Goal: Information Seeking & Learning: Check status

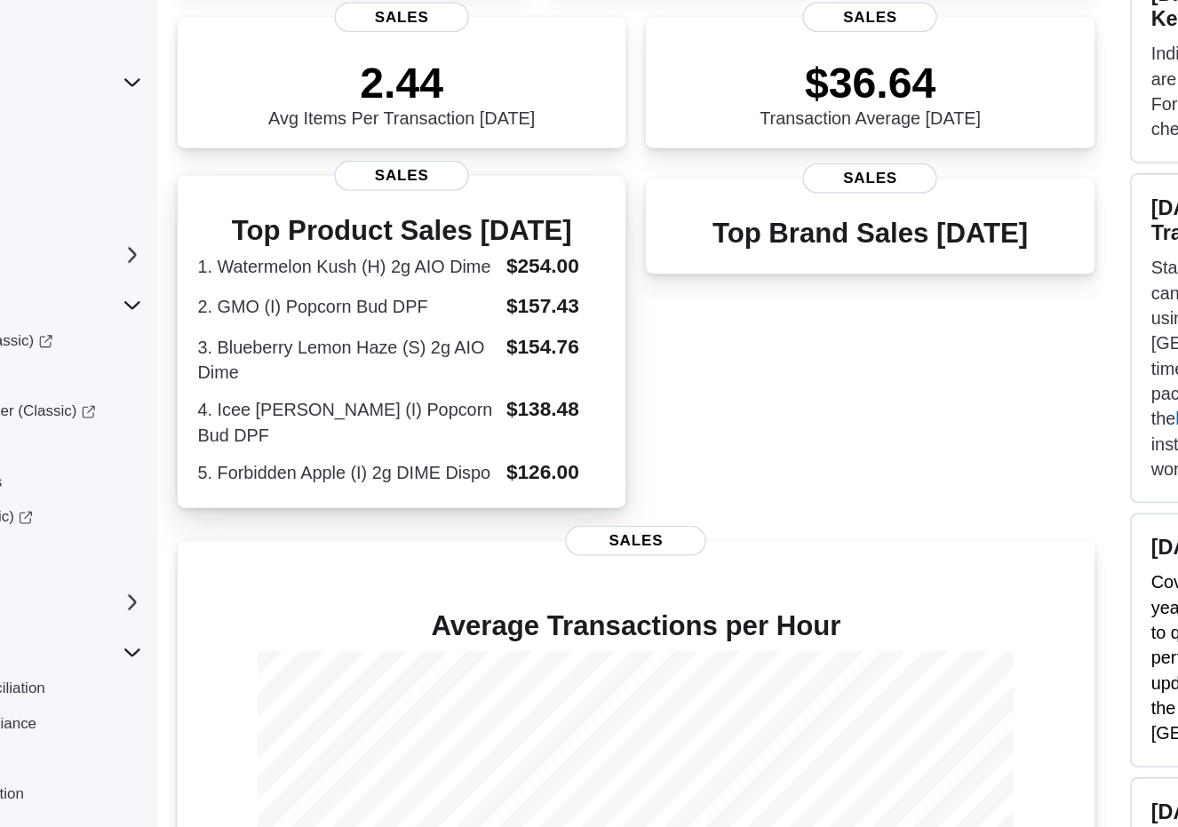
scroll to position [284, 0]
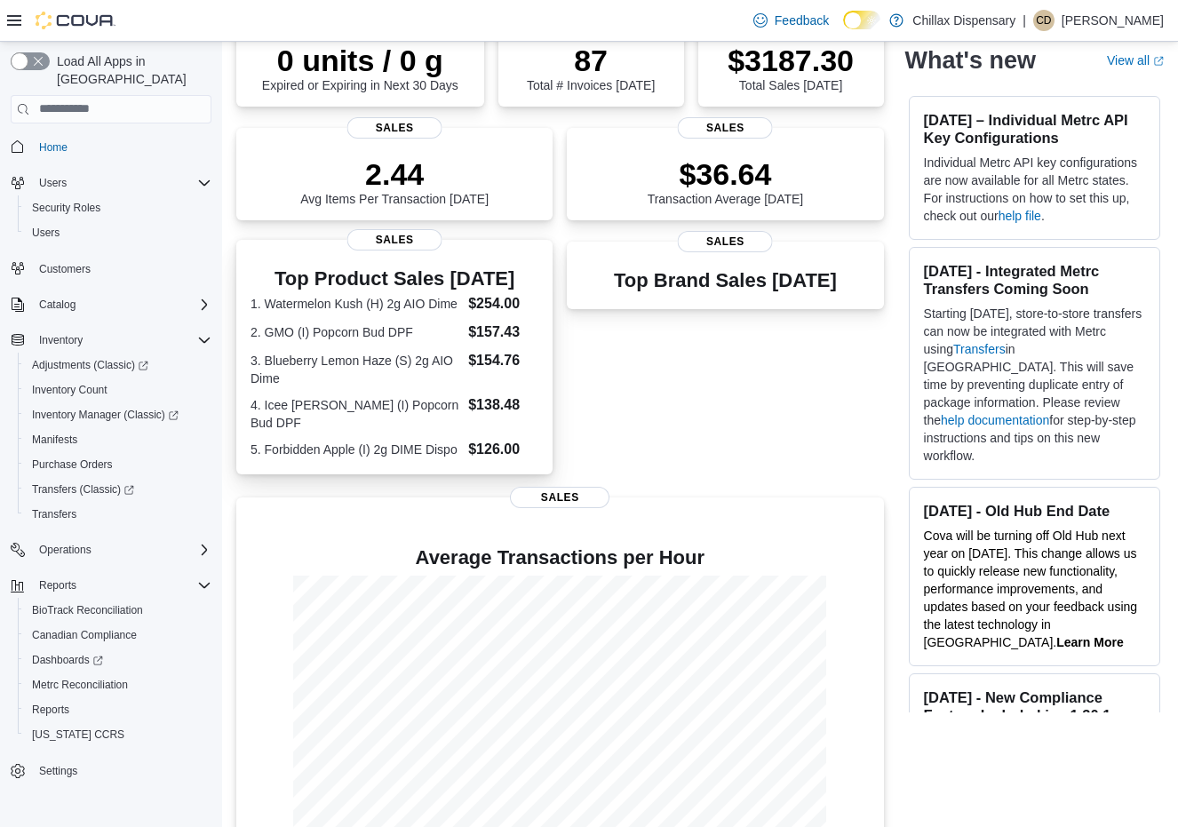
click at [399, 341] on dt "2. GMO (I) Popcorn Bud DPF" at bounding box center [356, 332] width 211 height 18
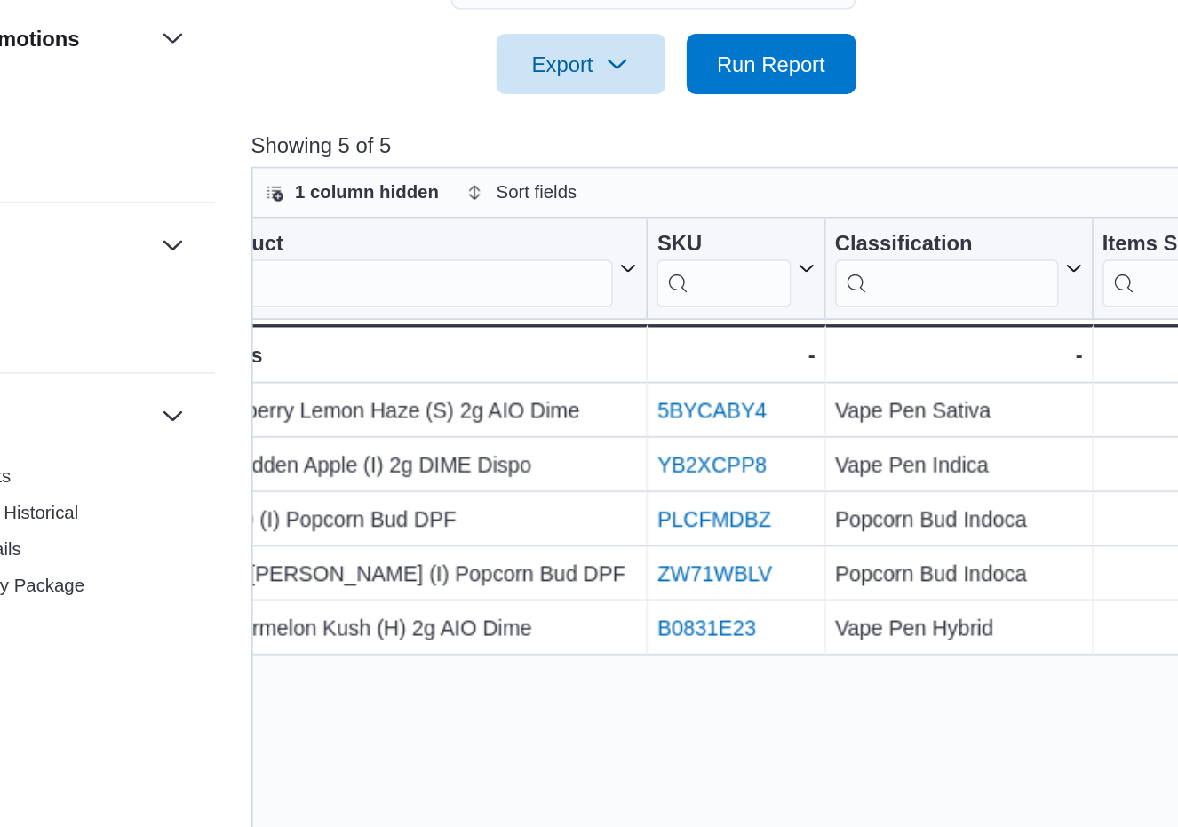
scroll to position [0, 32]
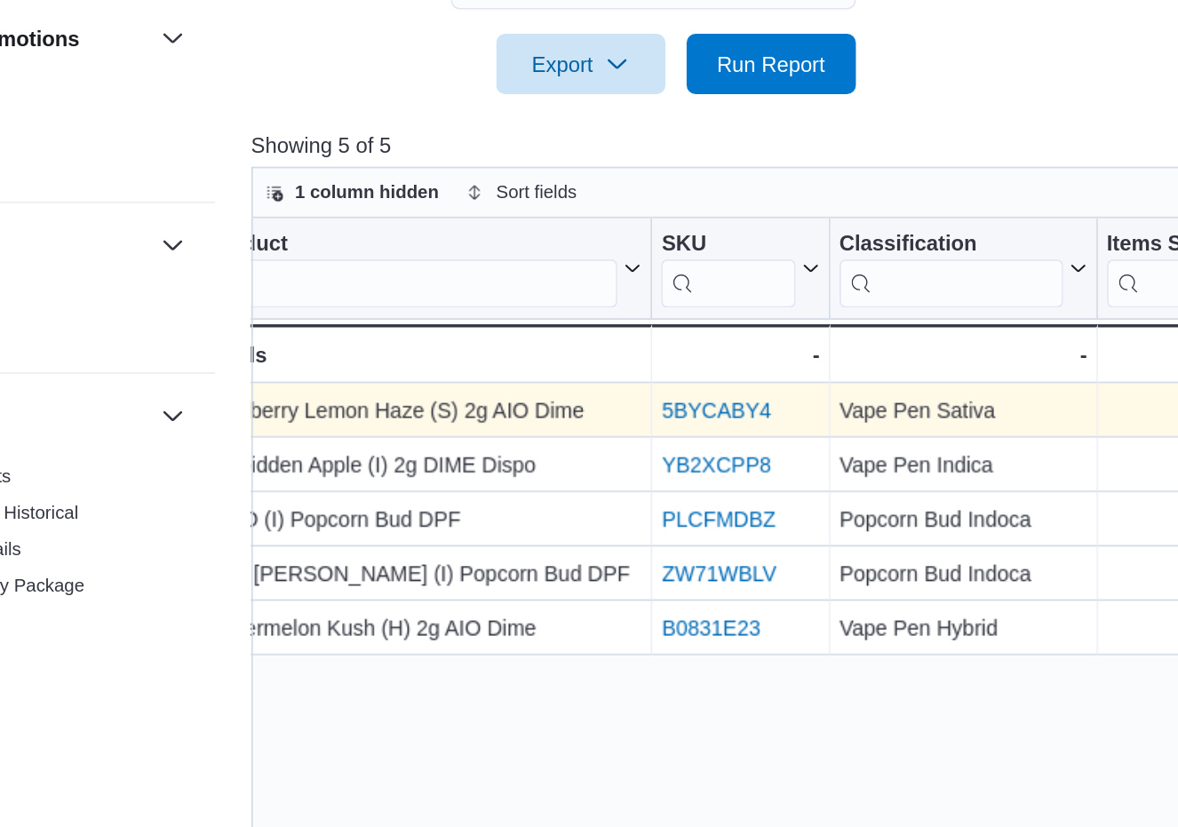
click at [737, 575] on link "5BYCABY4" at bounding box center [769, 582] width 64 height 14
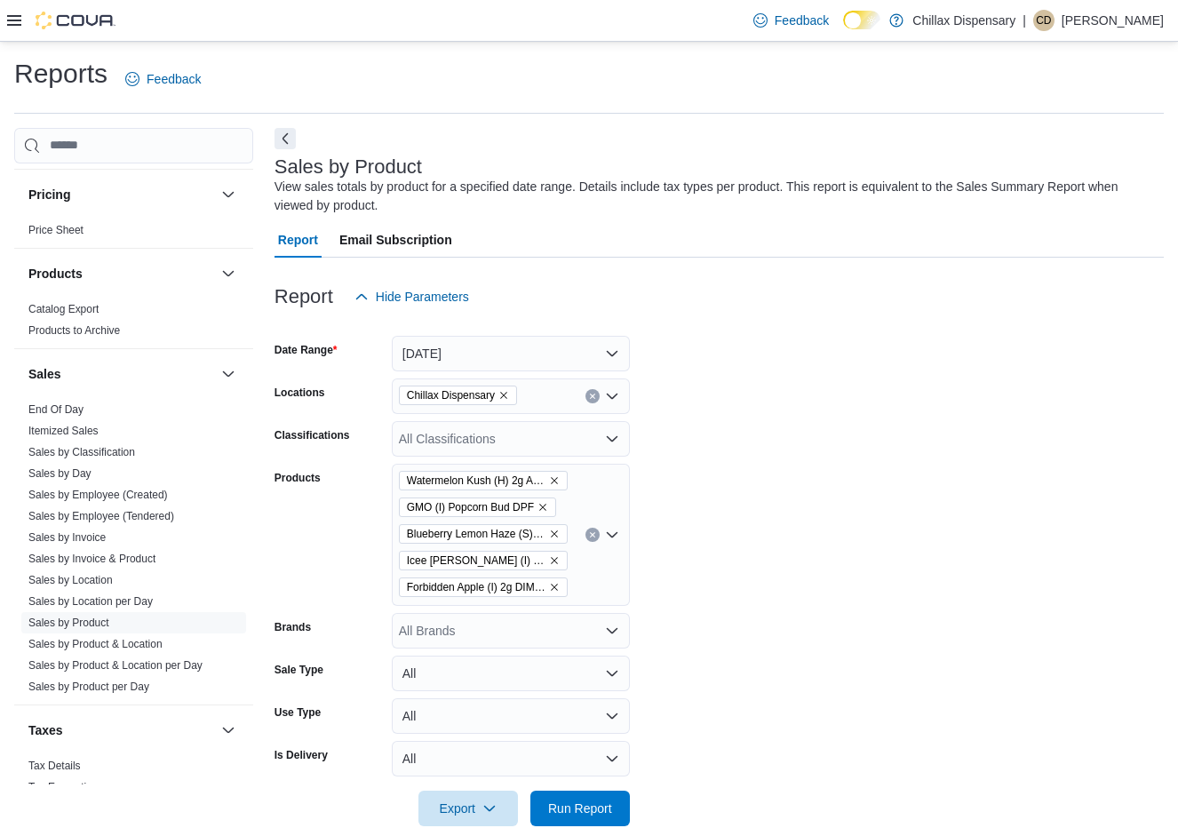
scroll to position [970, 0]
click at [52, 466] on link "Sales by Day" at bounding box center [59, 471] width 63 height 12
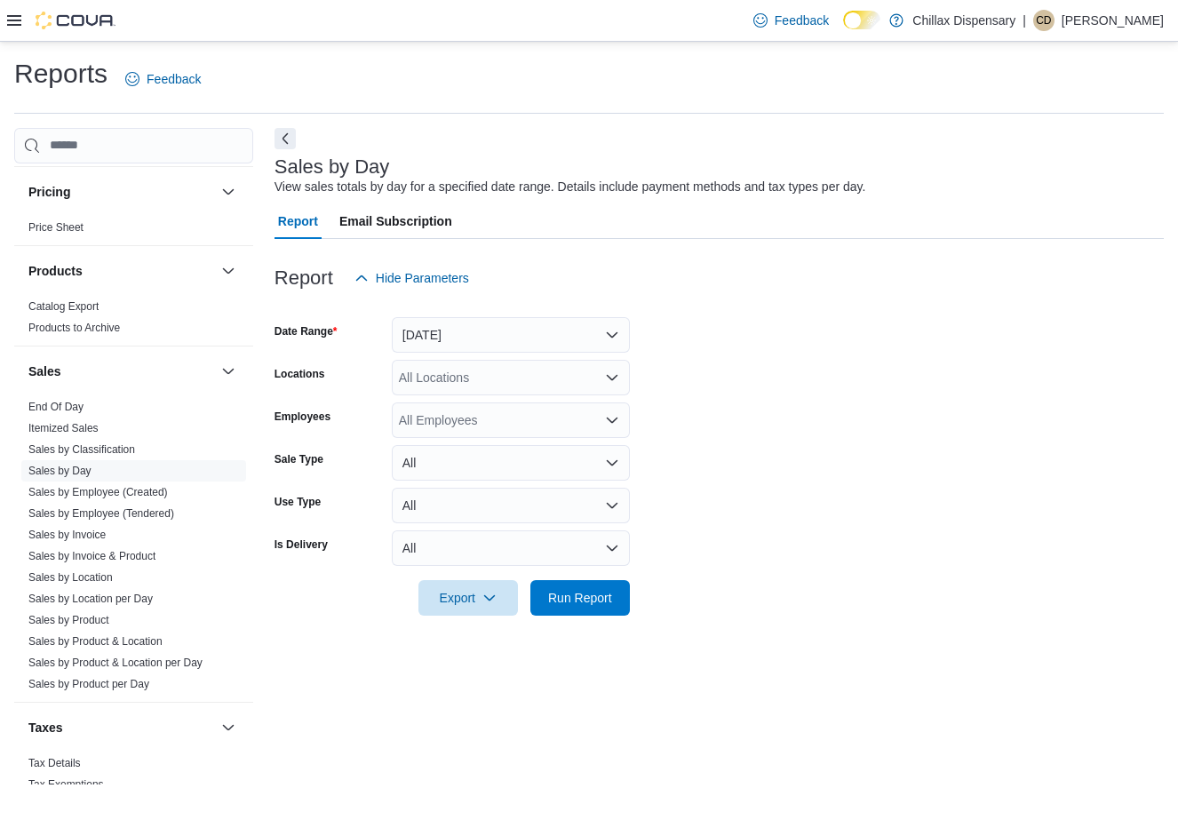
click at [589, 337] on button "Yesterday" at bounding box center [511, 335] width 238 height 36
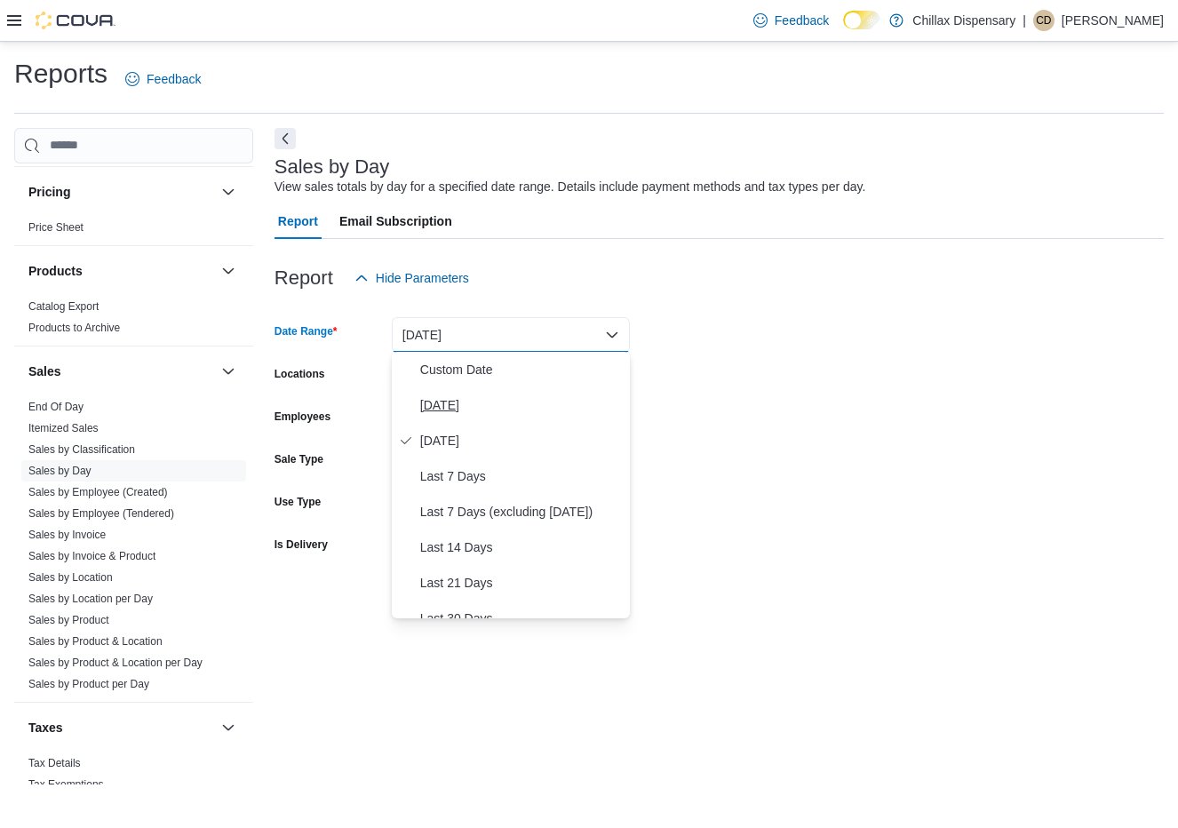
click at [459, 410] on span "Today" at bounding box center [521, 404] width 203 height 21
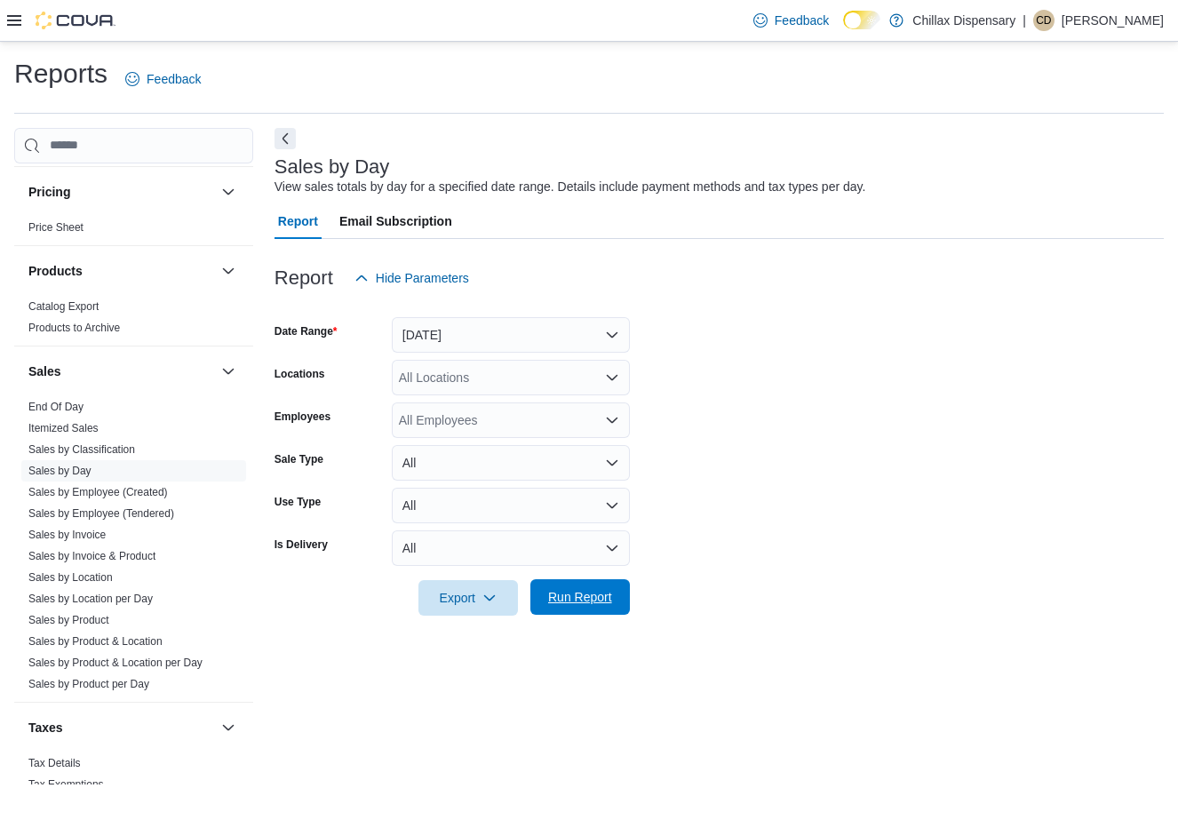
click at [584, 600] on span "Run Report" at bounding box center [580, 597] width 64 height 18
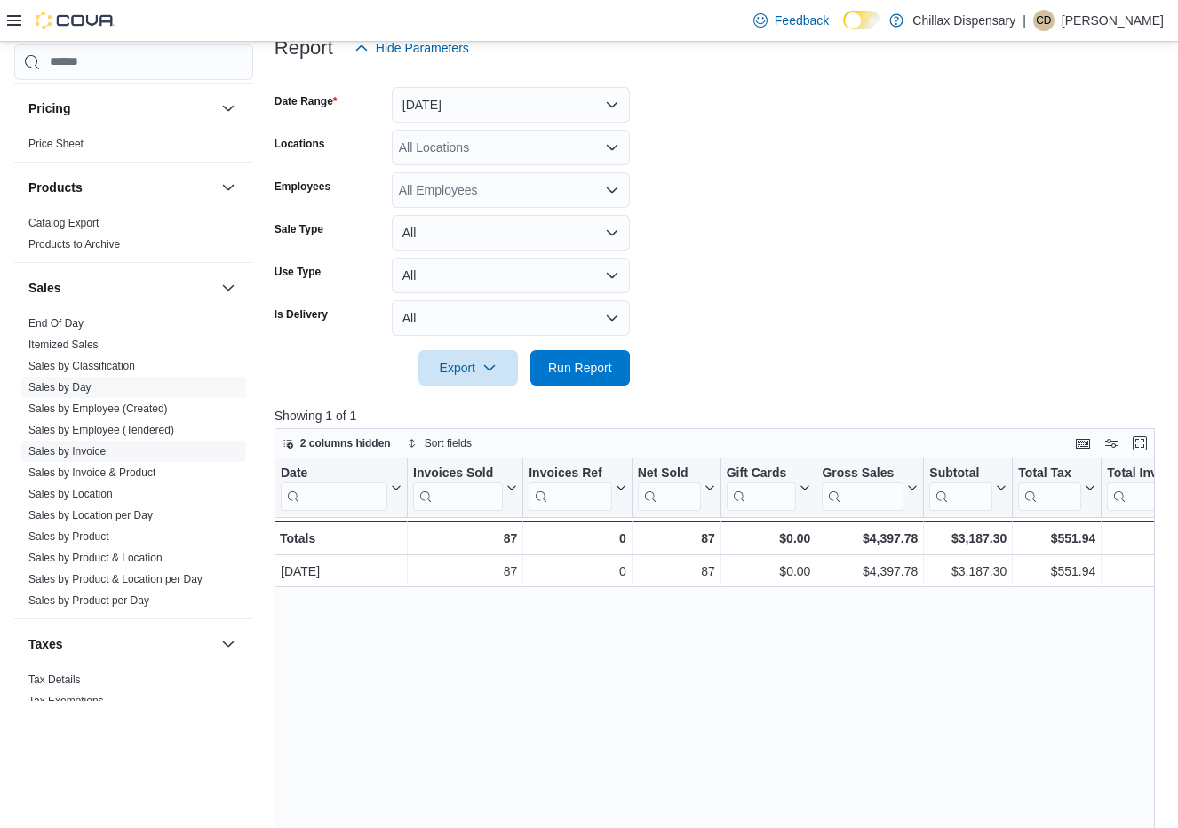
click at [91, 449] on link "Sales by Invoice" at bounding box center [66, 451] width 77 height 12
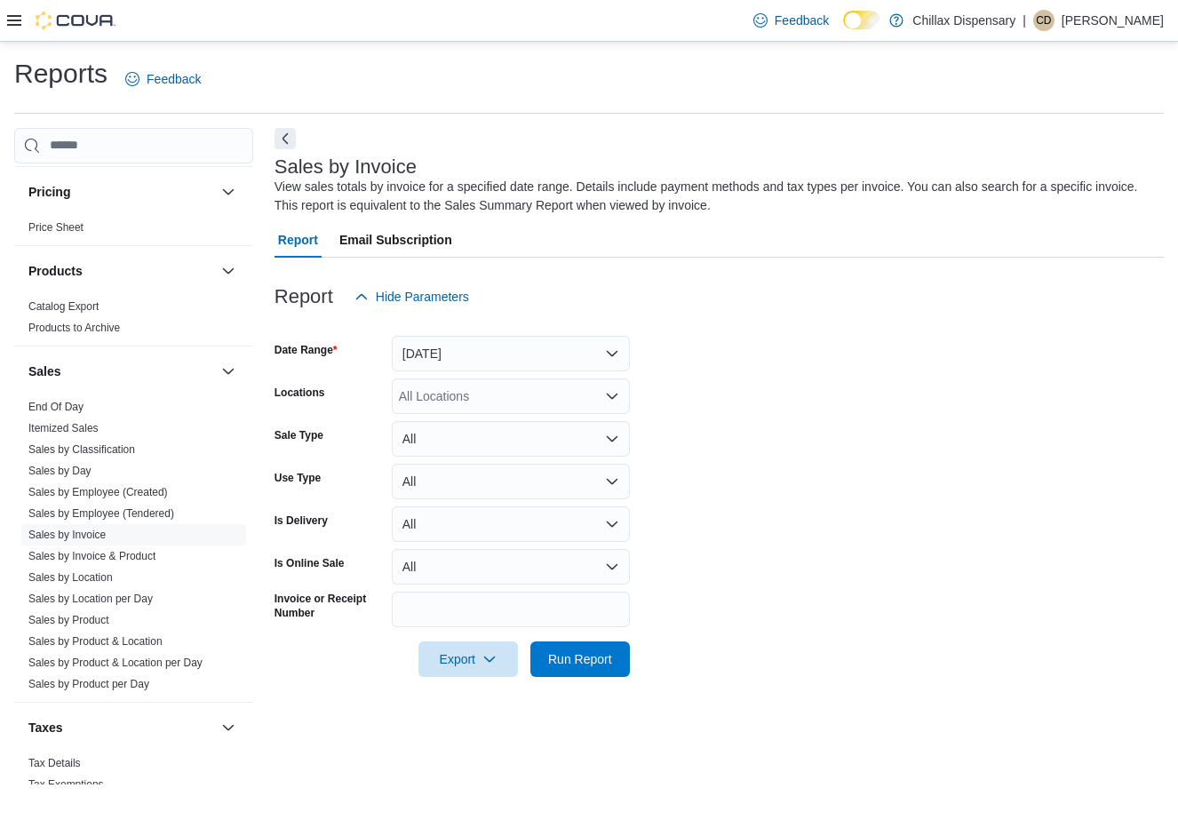
click at [529, 348] on button "Yesterday" at bounding box center [511, 354] width 238 height 36
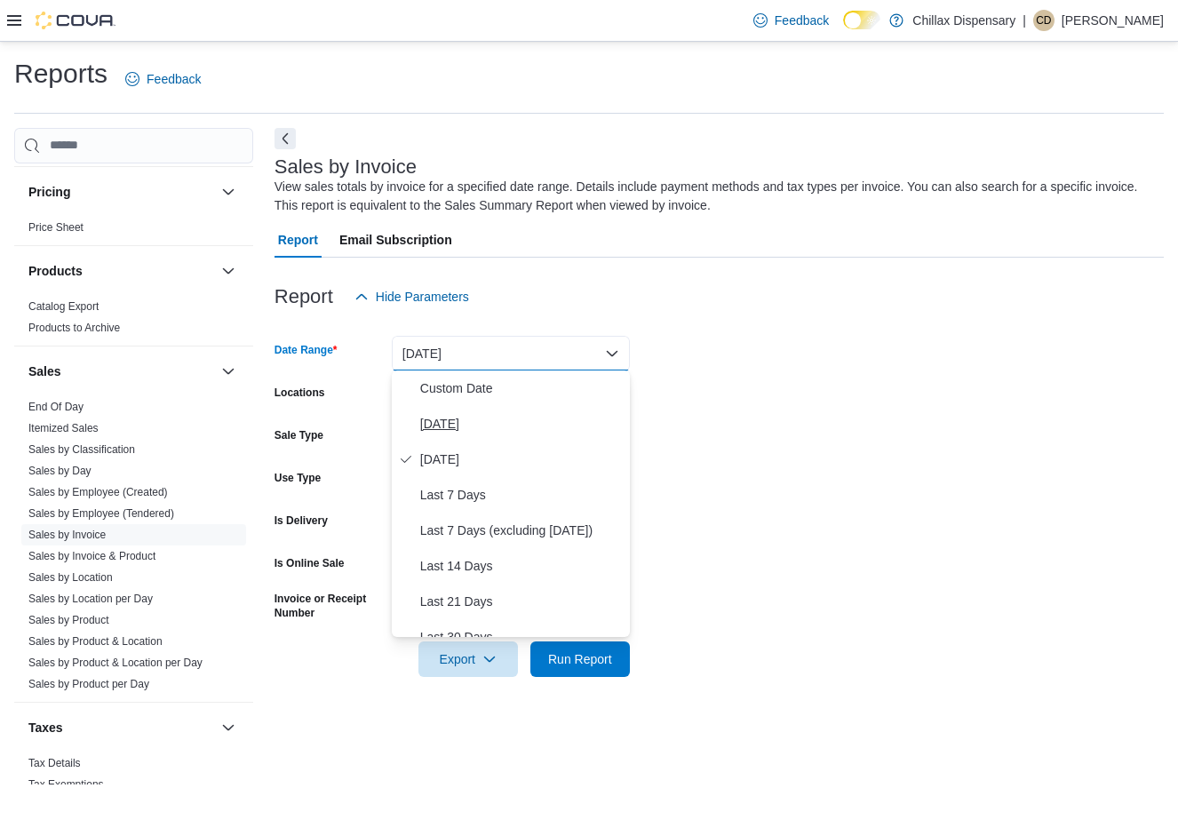
click at [468, 421] on span "Today" at bounding box center [521, 423] width 203 height 21
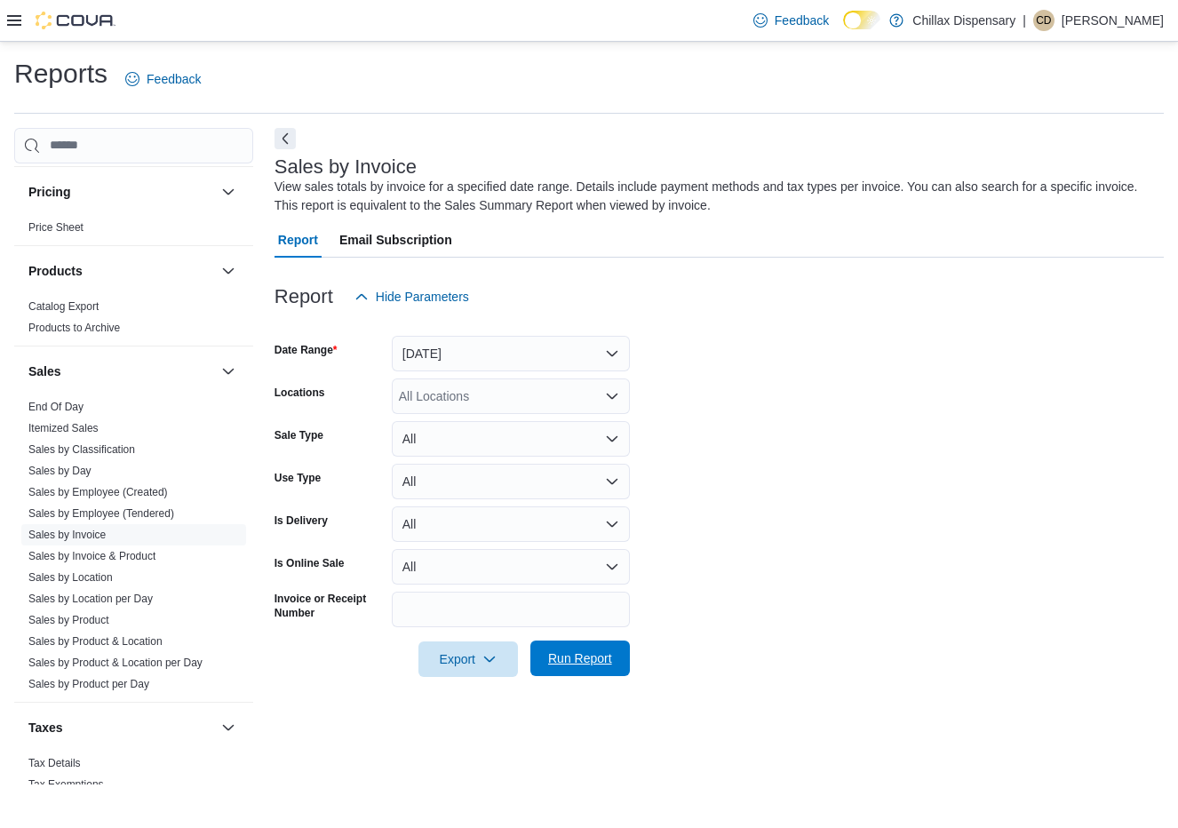
click at [602, 665] on span "Run Report" at bounding box center [580, 658] width 64 height 18
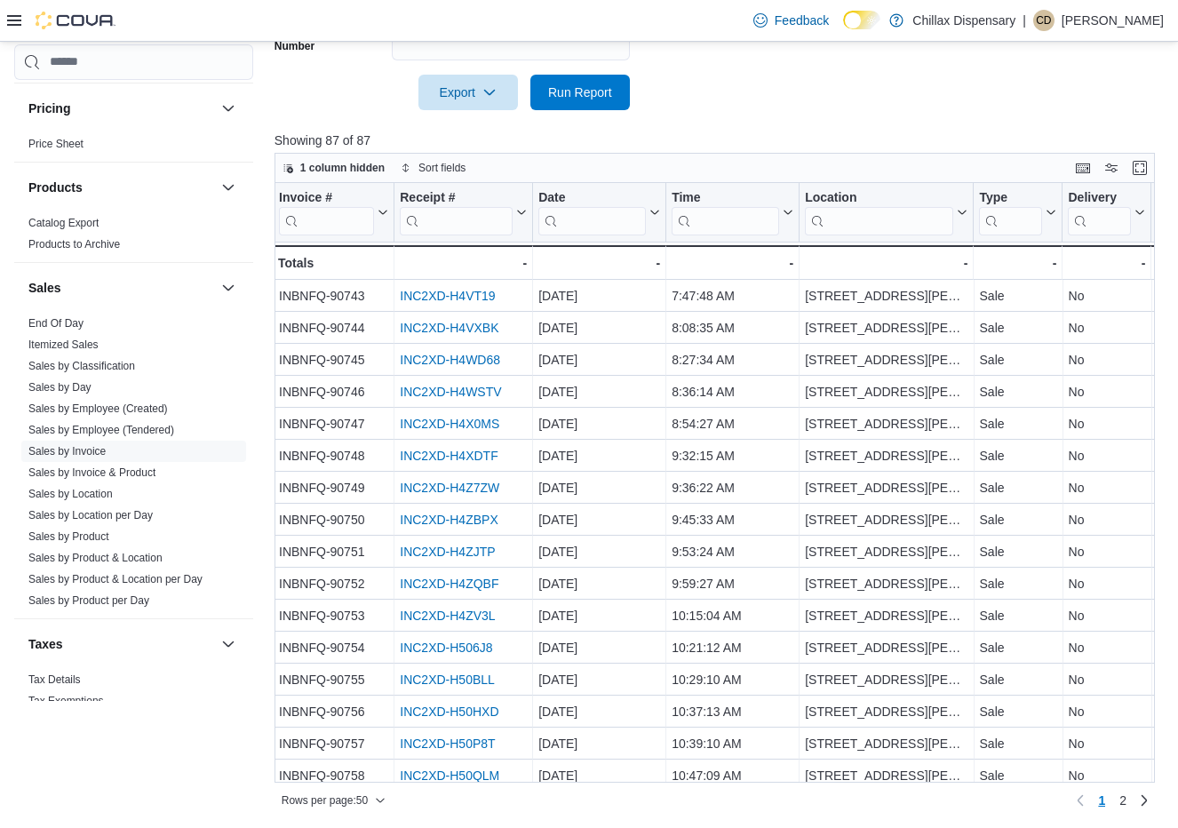
scroll to position [0, 2]
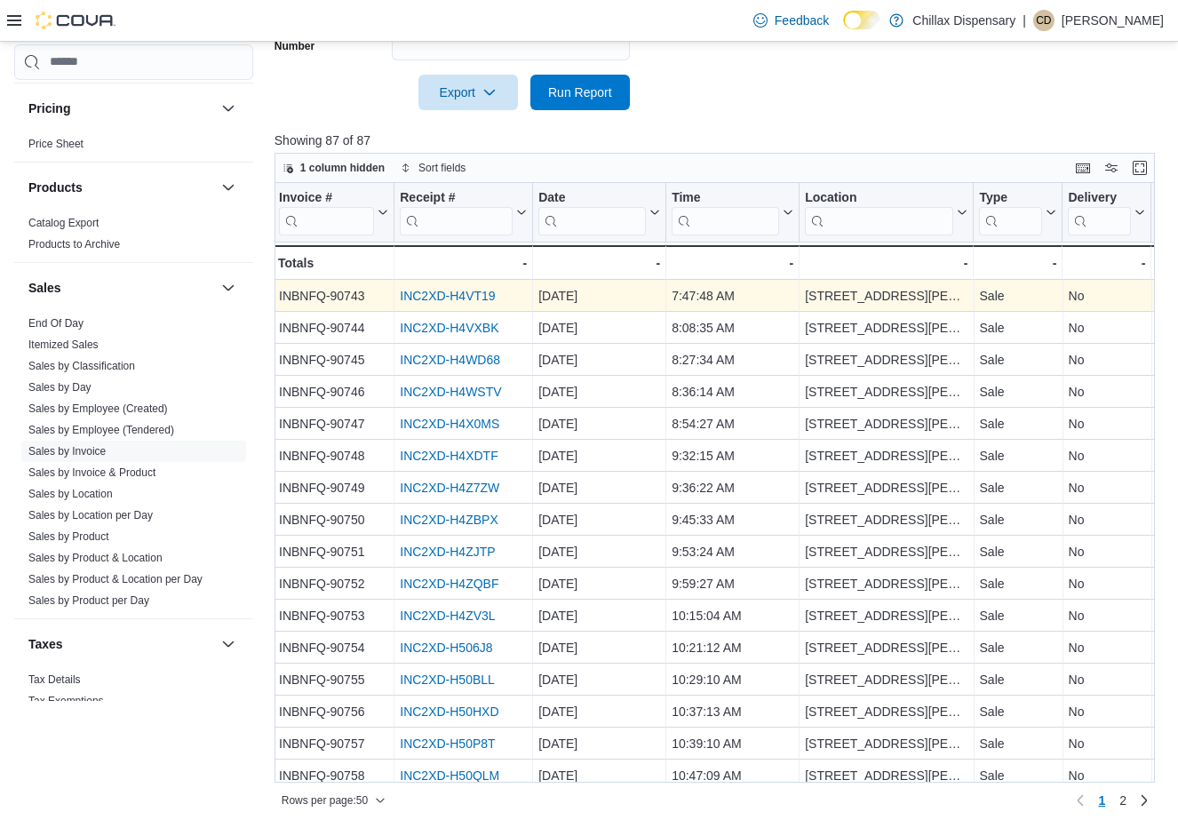
click at [466, 299] on link "INC2XD-H4VT19" at bounding box center [447, 296] width 95 height 14
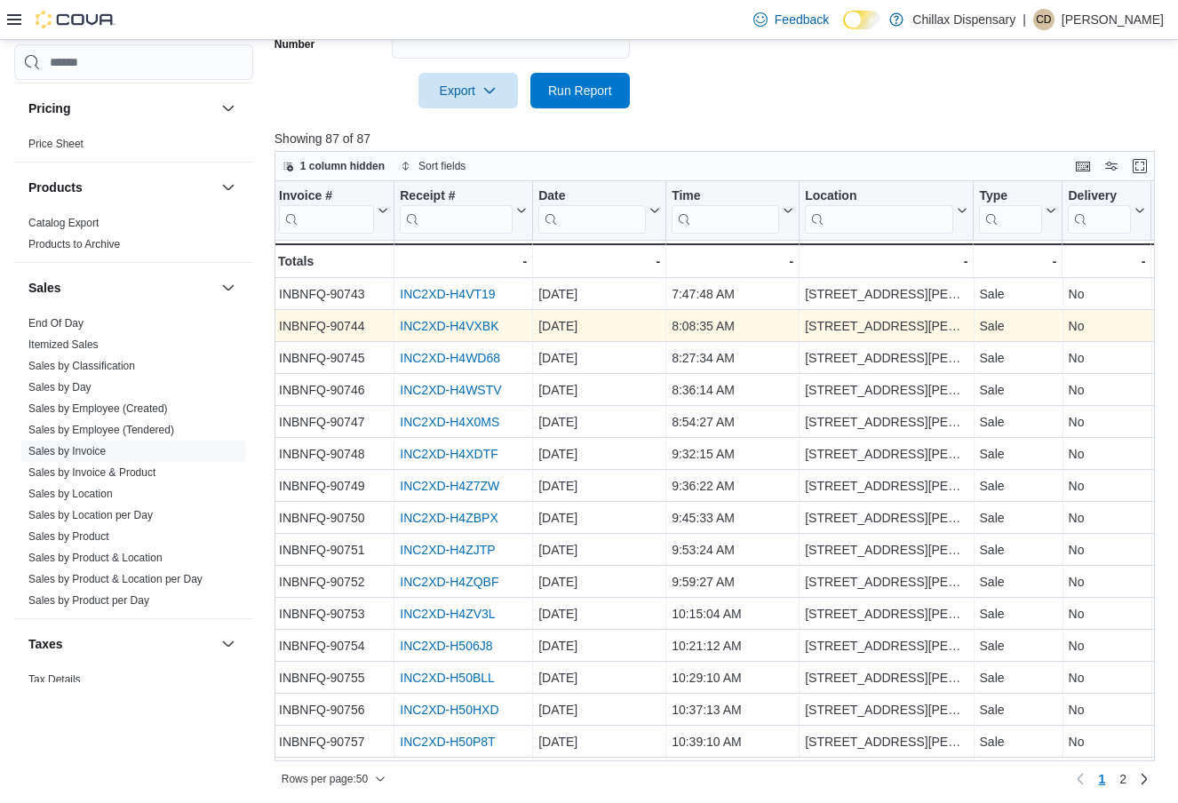
click at [468, 329] on link "INC2XD-H4VXBK" at bounding box center [449, 326] width 99 height 14
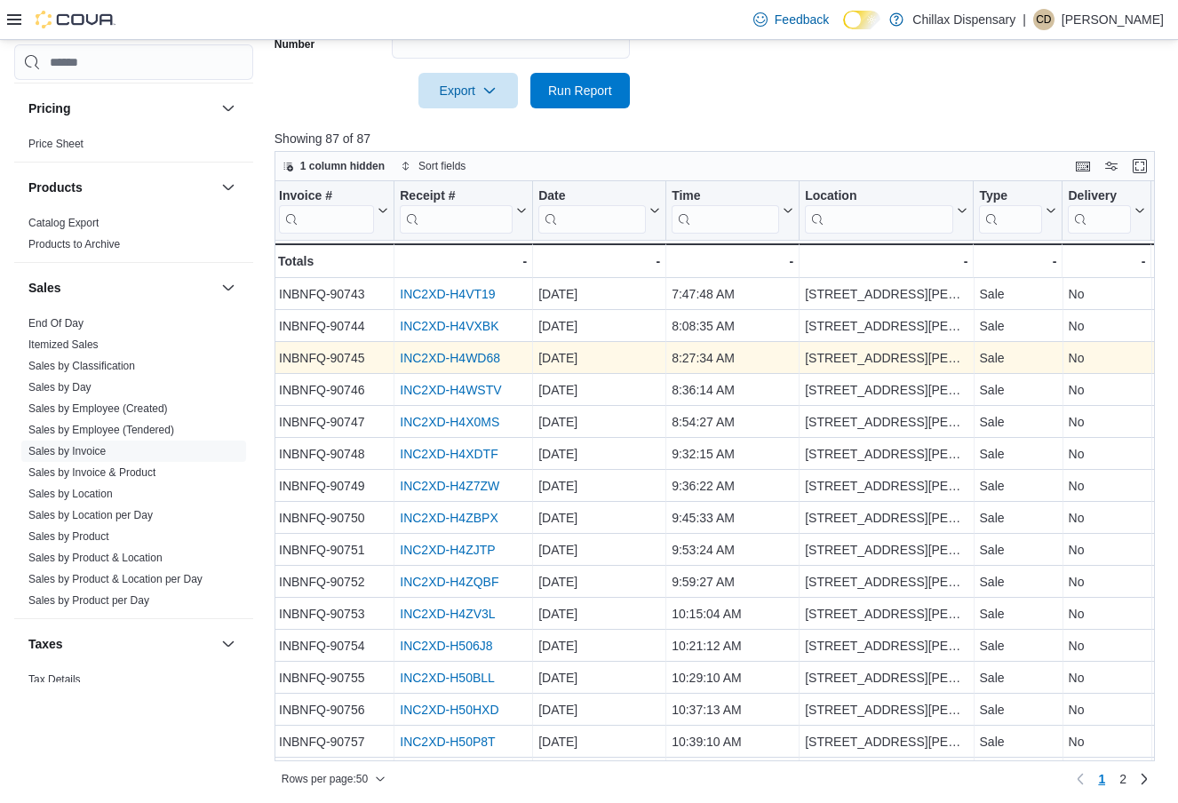
click at [447, 349] on div "INC2XD-H4WD68" at bounding box center [463, 357] width 127 height 21
click at [450, 360] on link "INC2XD-H4WD68" at bounding box center [450, 358] width 100 height 14
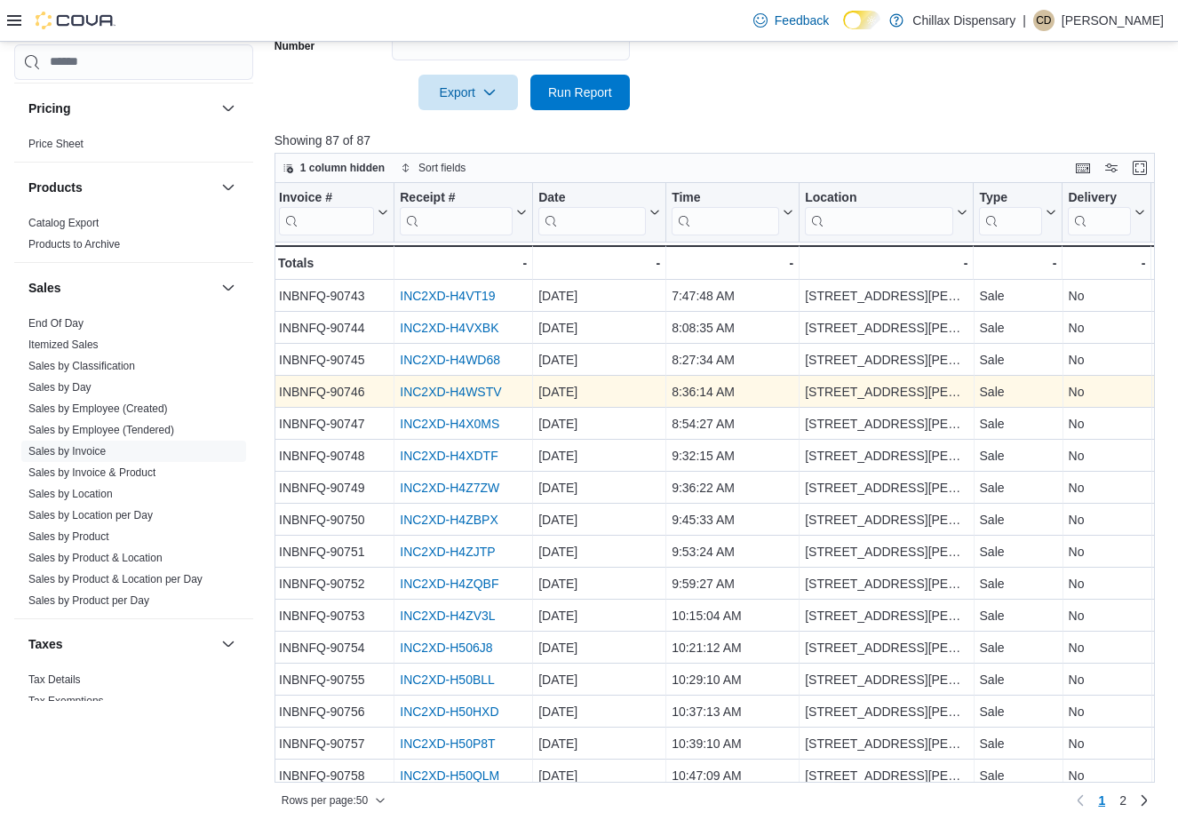
click at [468, 385] on link "INC2XD-H4WSTV" at bounding box center [450, 392] width 101 height 14
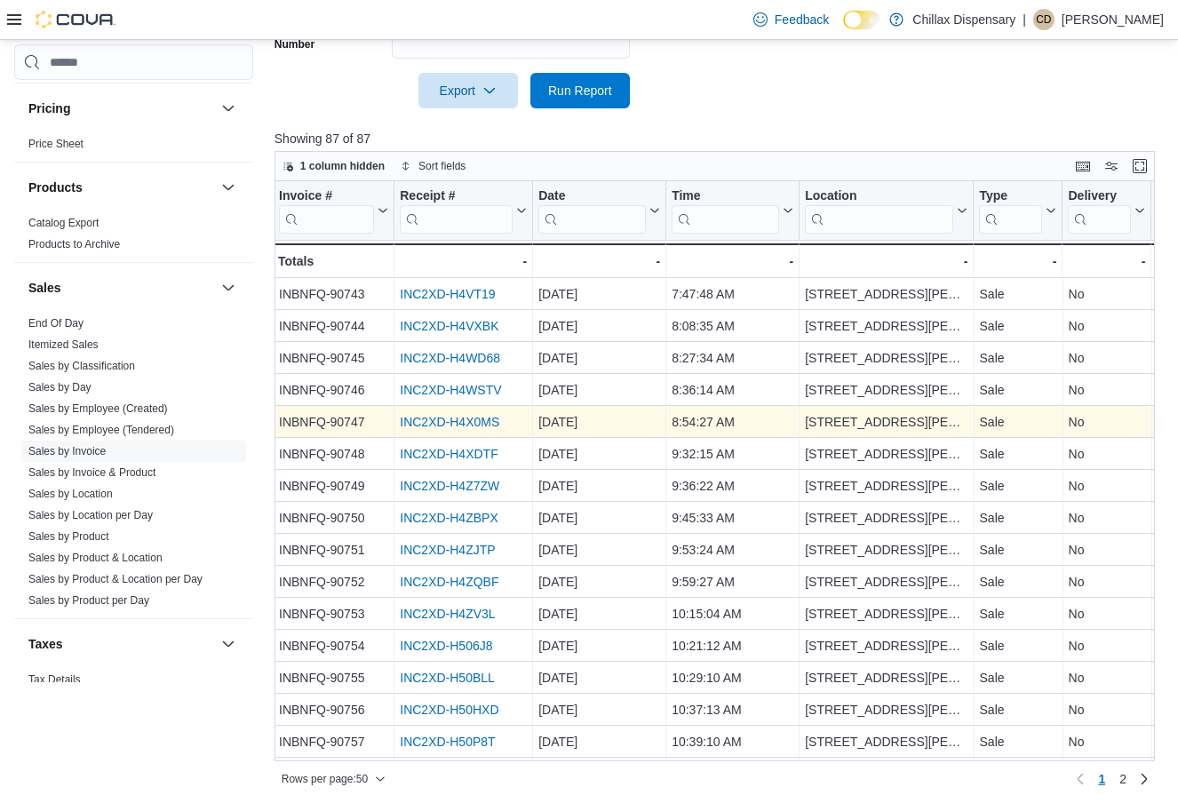
click at [463, 423] on link "INC2XD-H4X0MS" at bounding box center [450, 422] width 100 height 14
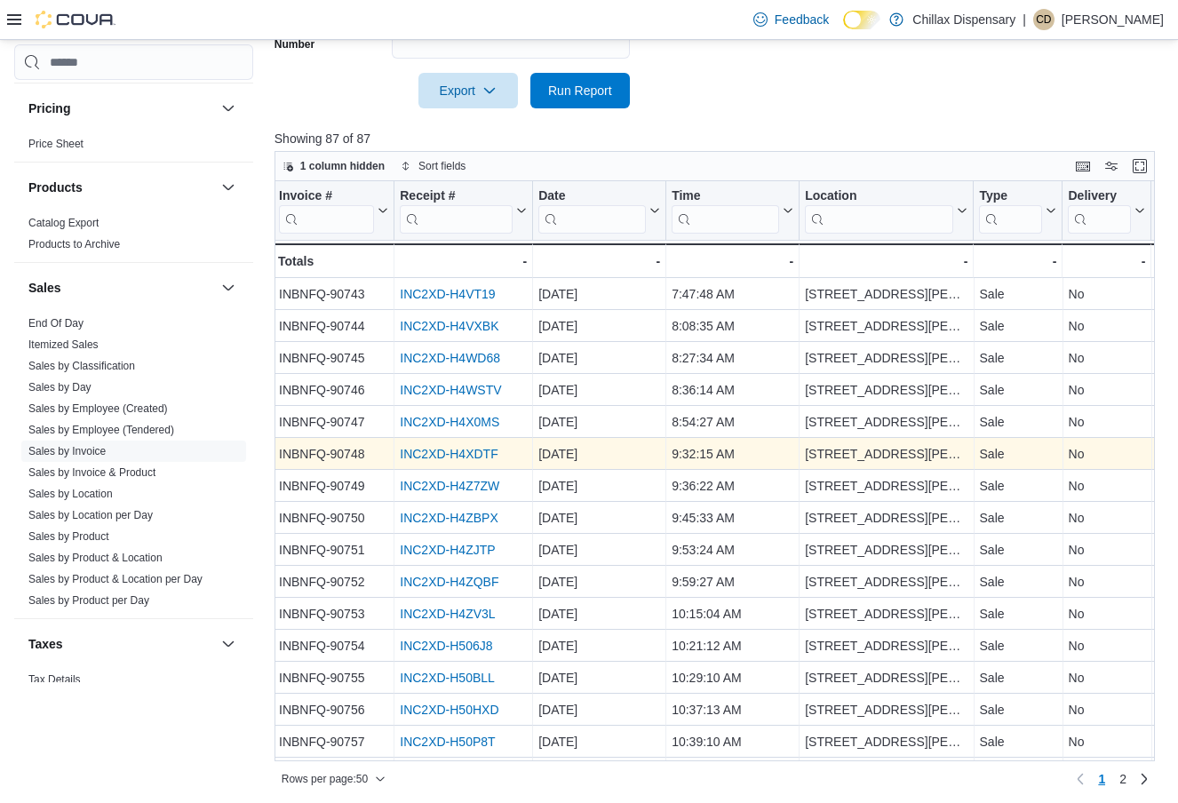
click at [438, 450] on link "INC2XD-H4XDTF" at bounding box center [449, 454] width 98 height 14
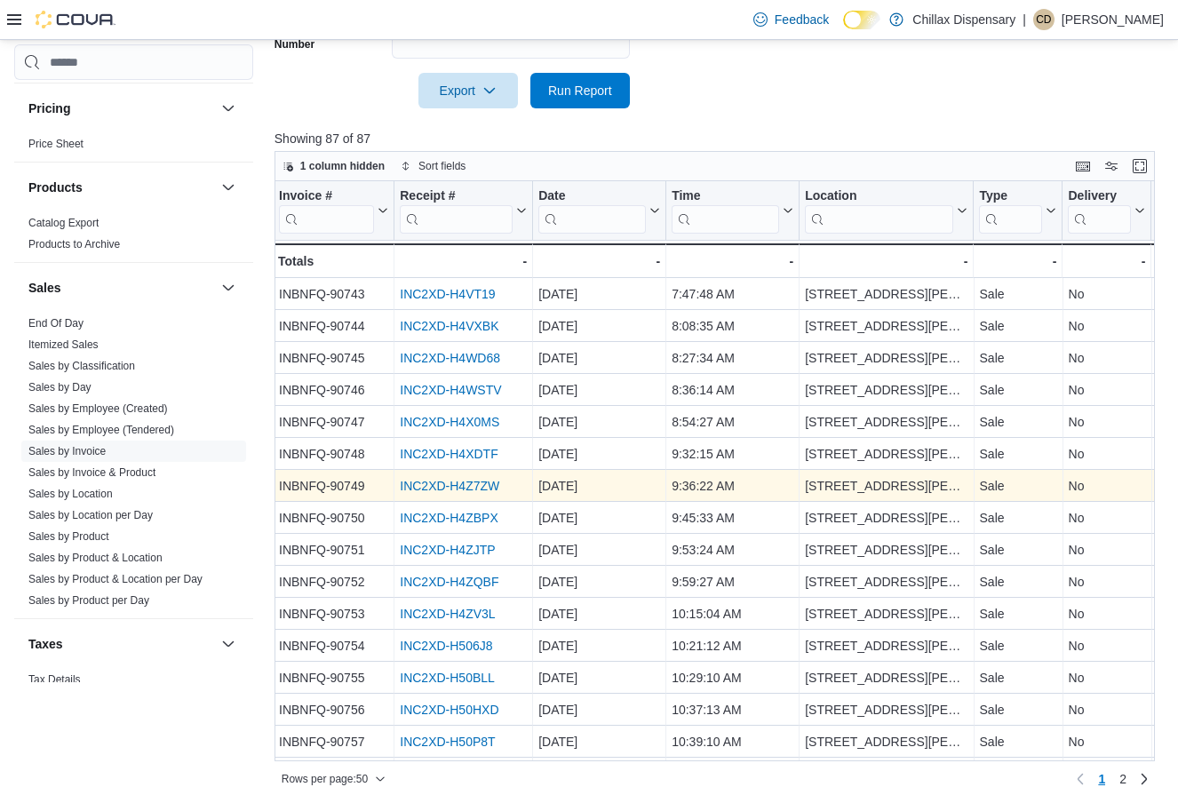
click at [467, 480] on link "INC2XD-H4Z7ZW" at bounding box center [450, 486] width 100 height 14
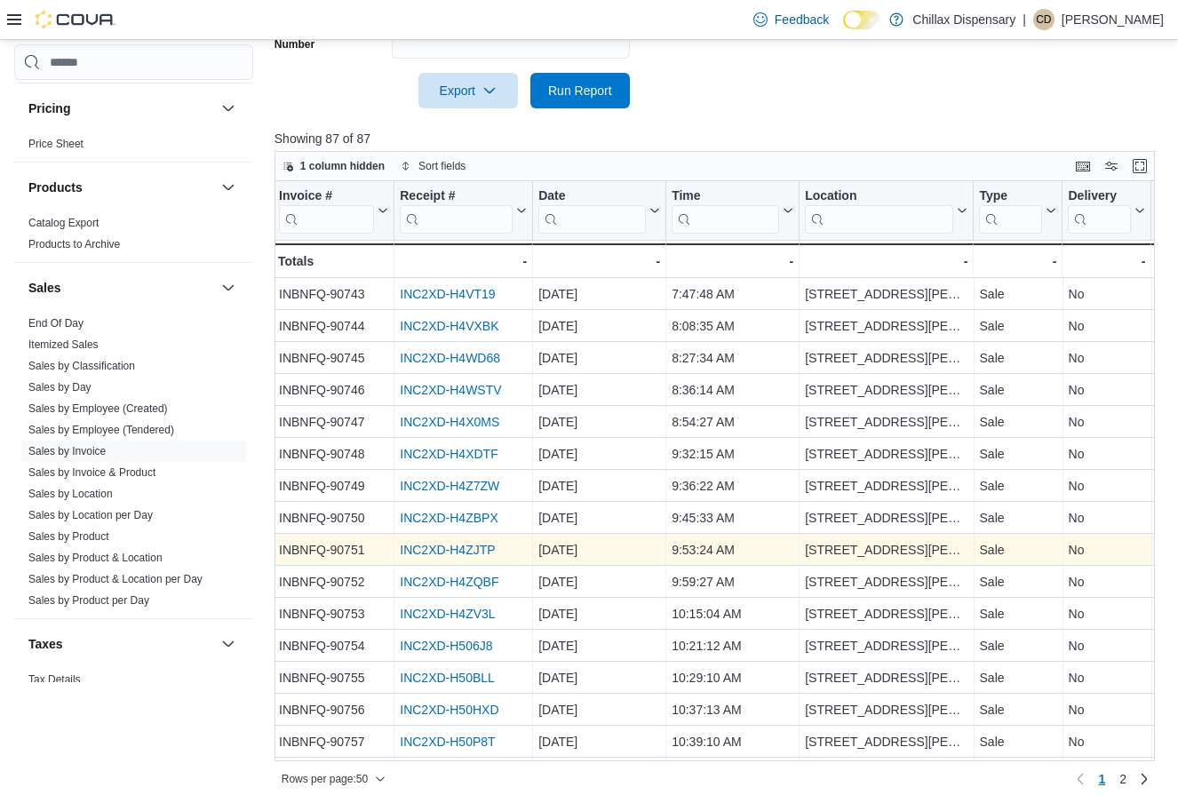
click at [458, 546] on link "INC2XD-H4ZJTP" at bounding box center [447, 550] width 95 height 14
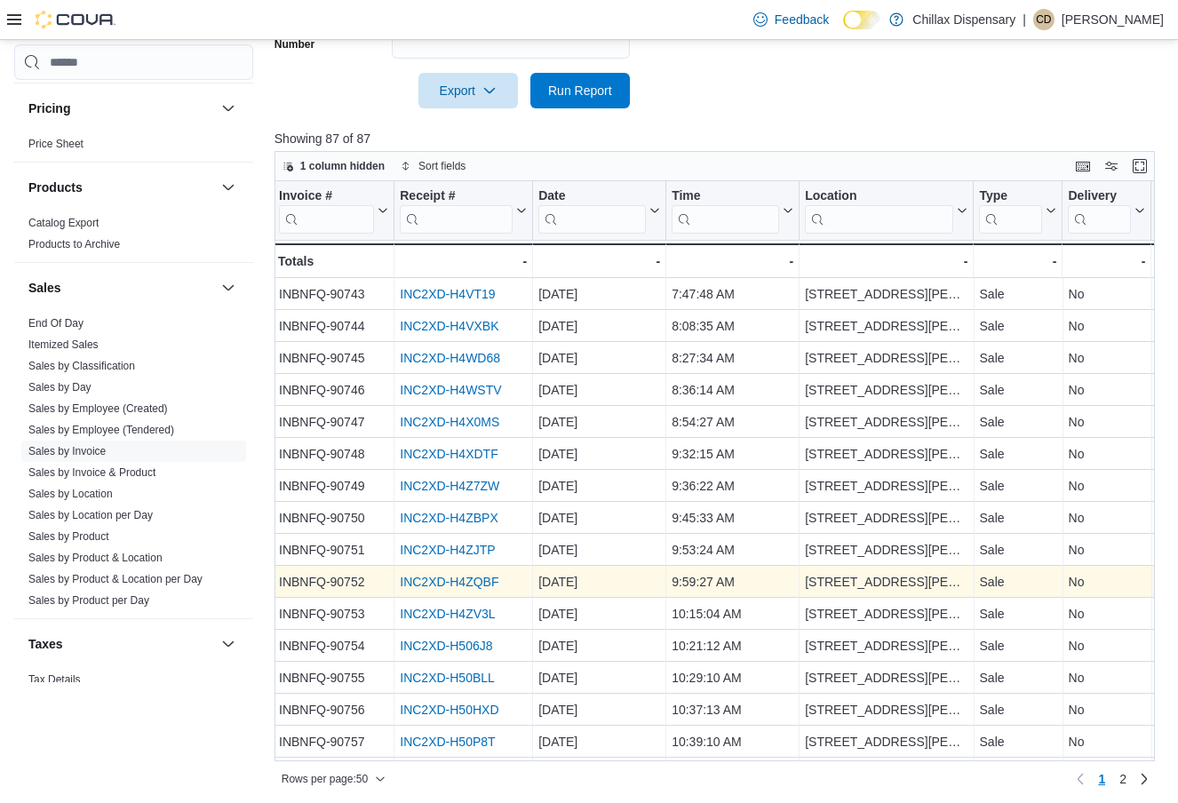
click at [482, 579] on link "INC2XD-H4ZQBF" at bounding box center [449, 582] width 99 height 14
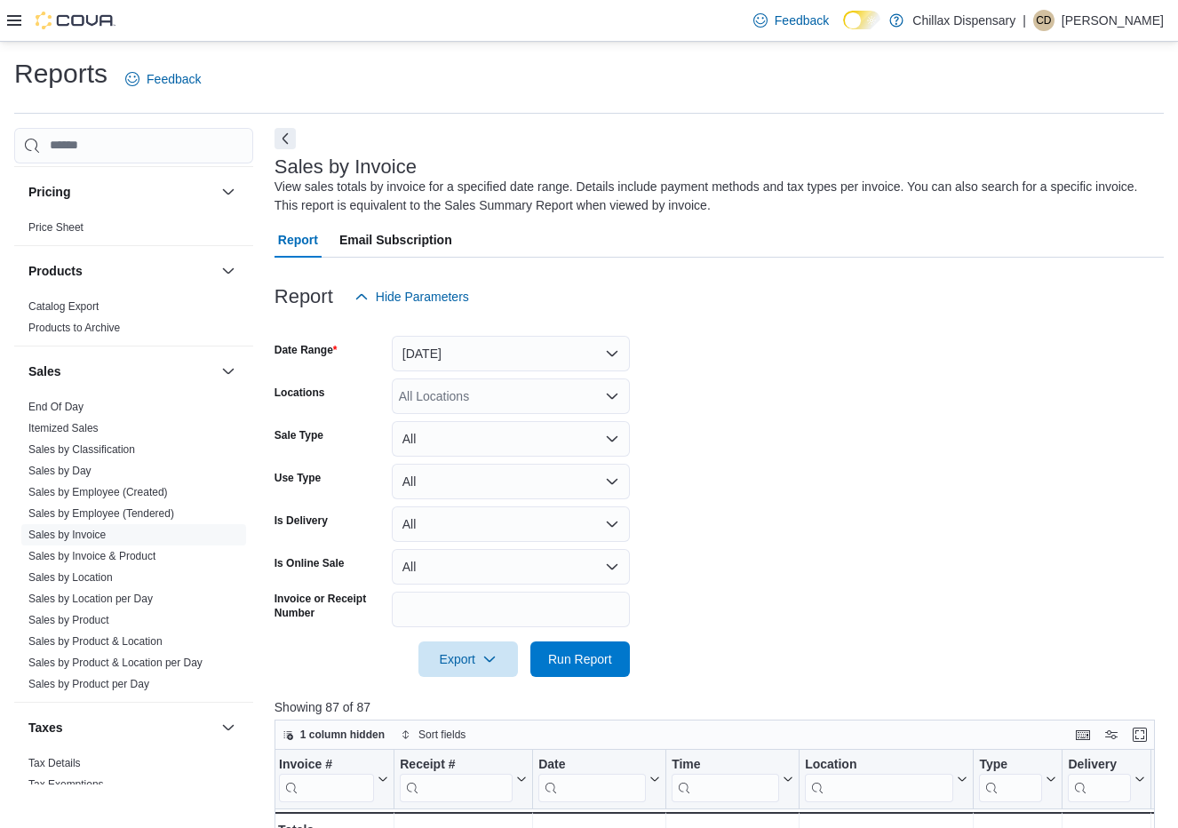
scroll to position [0, 0]
click at [18, 18] on icon at bounding box center [14, 20] width 14 height 14
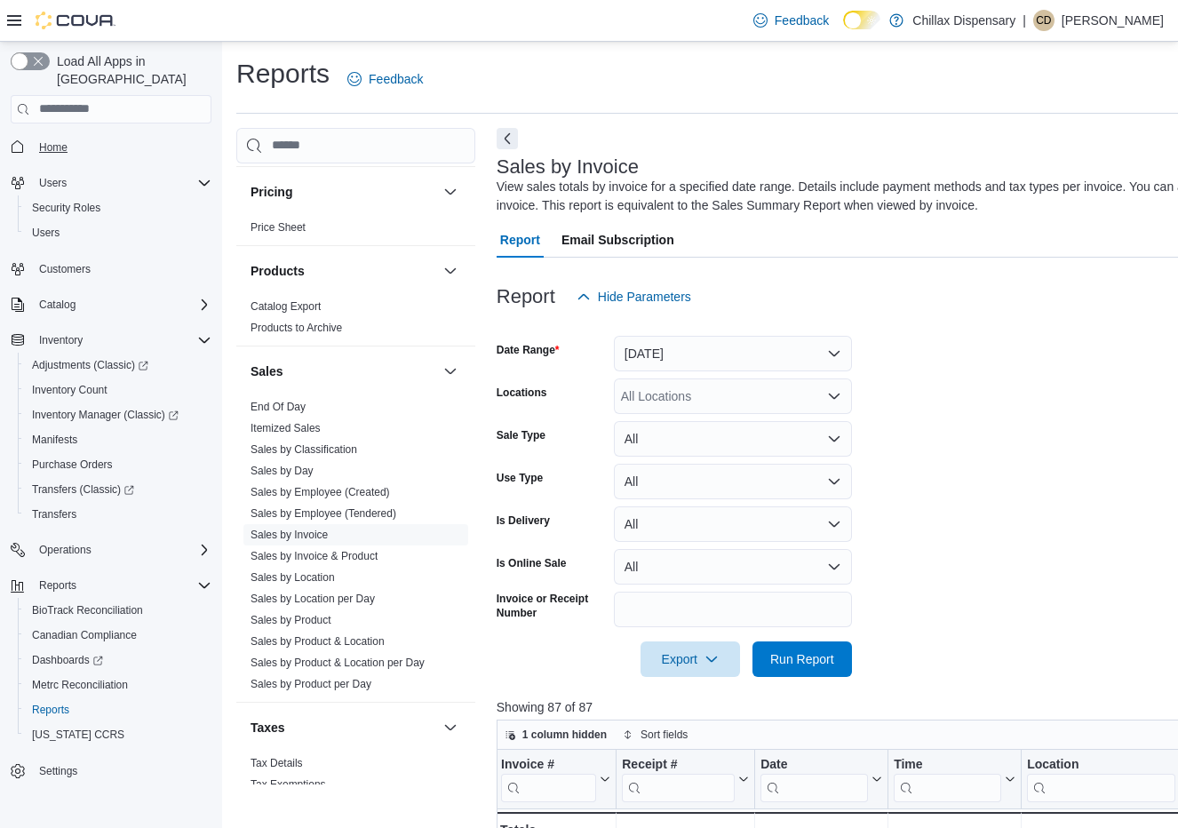
click at [65, 140] on span "Home" at bounding box center [53, 147] width 28 height 14
